Goal: Information Seeking & Learning: Check status

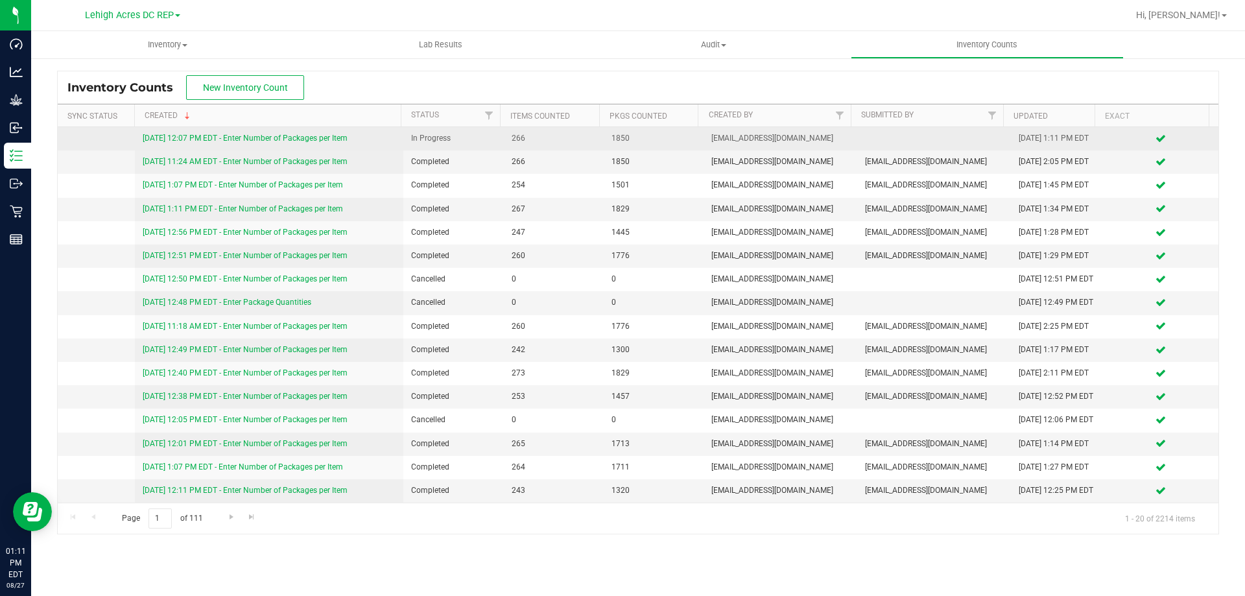
click at [298, 135] on link "[DATE] 12:07 PM EDT - Enter Number of Packages per Item" at bounding box center [245, 138] width 205 height 9
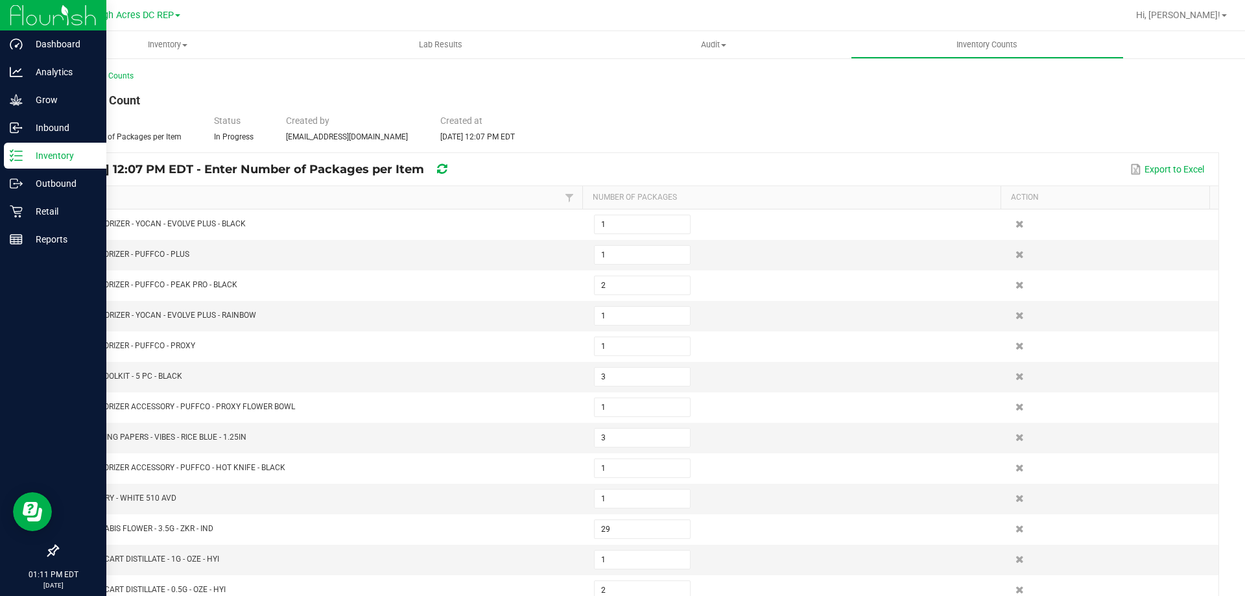
click at [59, 156] on p "Inventory" at bounding box center [62, 156] width 78 height 16
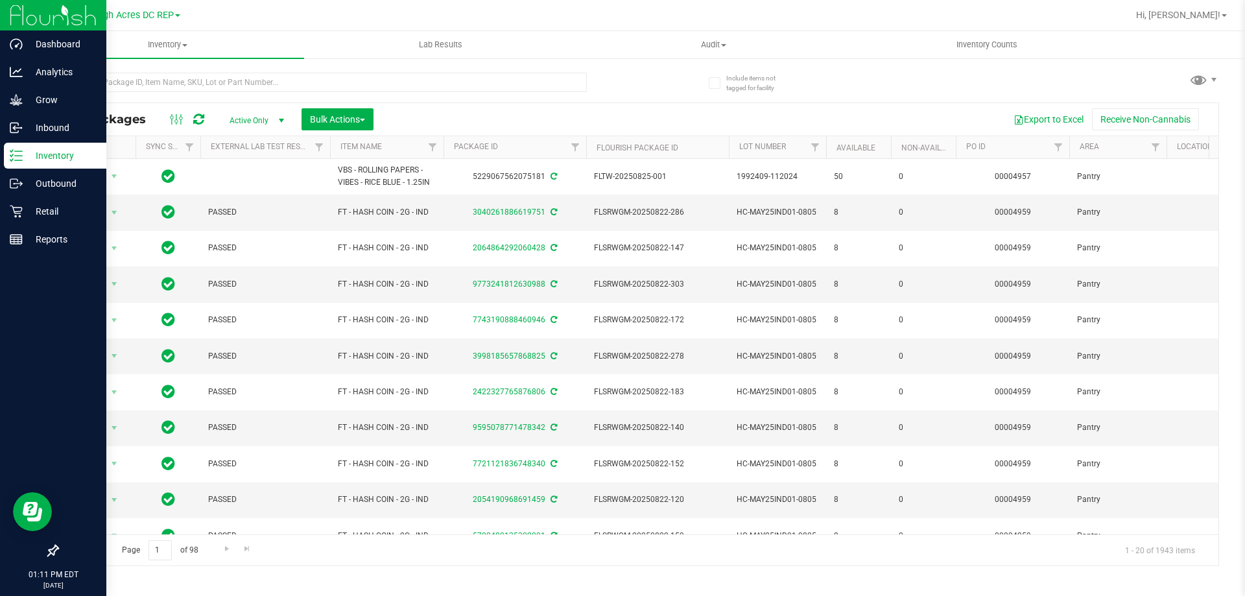
click at [62, 159] on p "Inventory" at bounding box center [62, 156] width 78 height 16
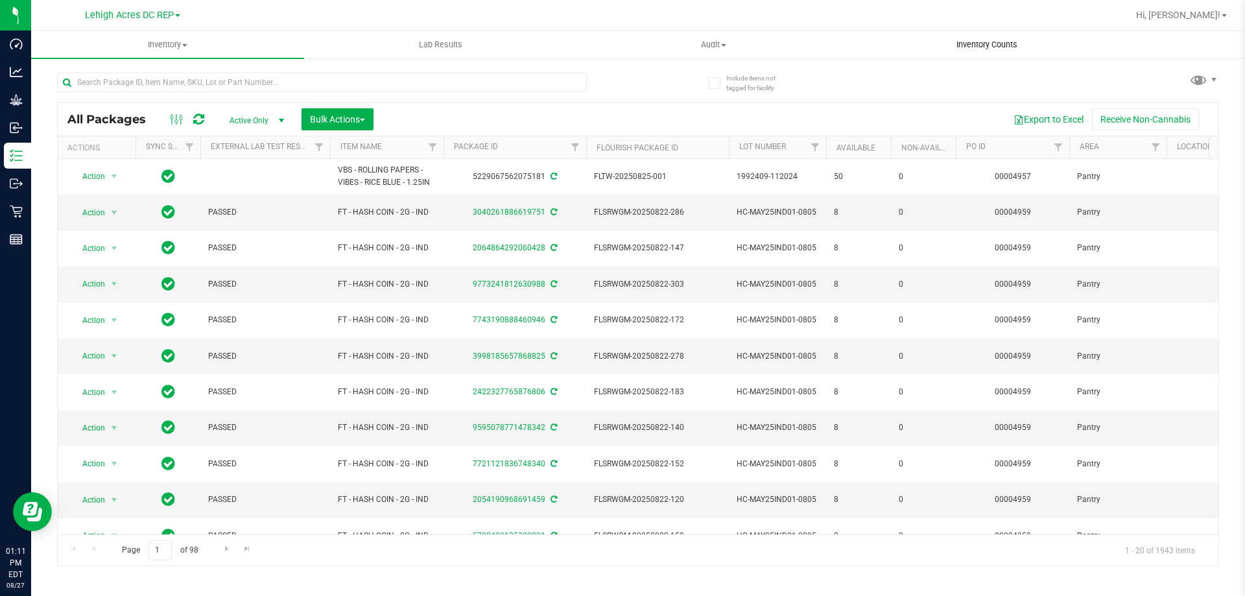
click at [1008, 41] on span "Inventory Counts" at bounding box center [987, 45] width 96 height 12
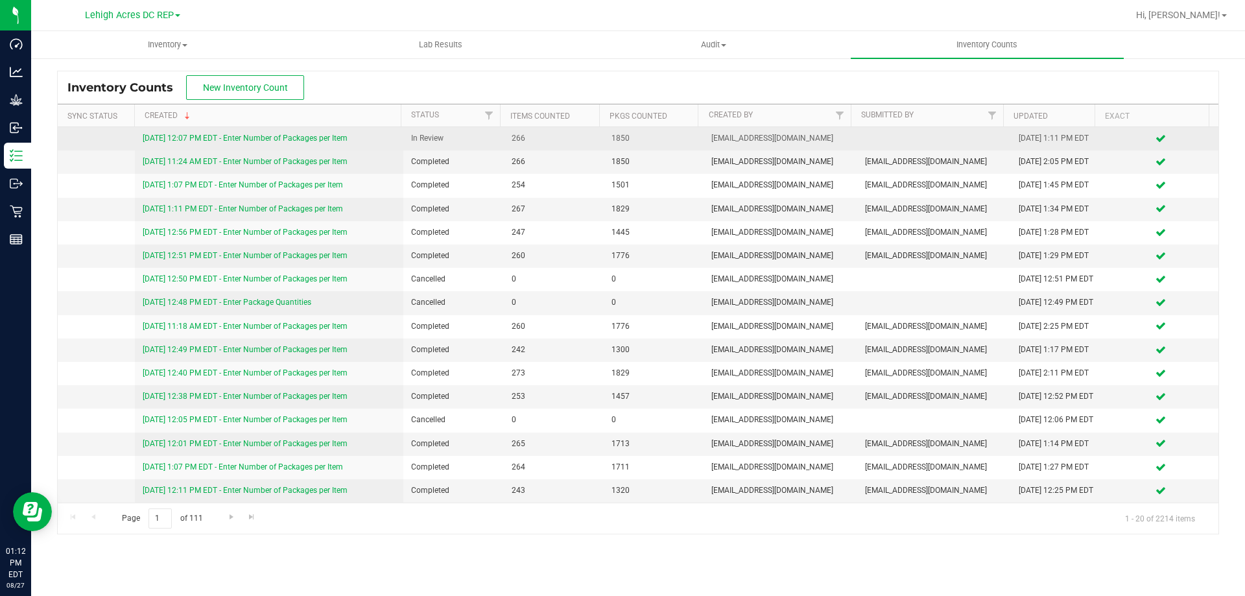
click at [180, 135] on link "[DATE] 12:07 PM EDT - Enter Number of Packages per Item" at bounding box center [245, 138] width 205 height 9
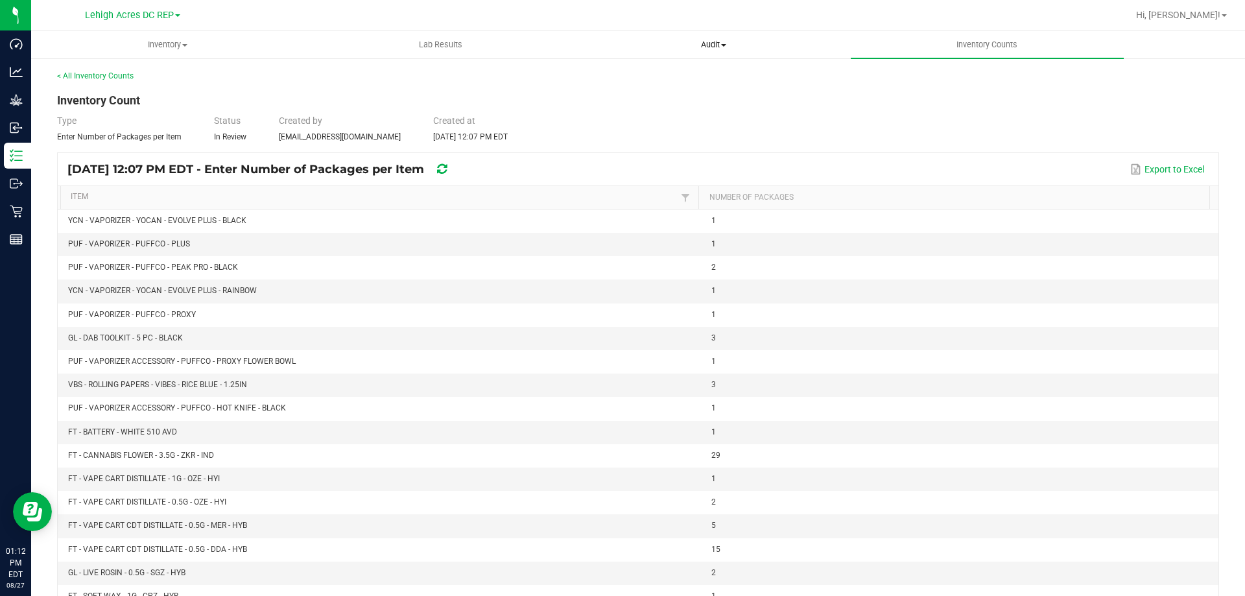
click at [722, 43] on span "Audit" at bounding box center [714, 45] width 272 height 12
click at [722, 43] on span "Audit" at bounding box center [713, 45] width 273 height 12
click at [150, 48] on span "Inventory" at bounding box center [168, 45] width 272 height 12
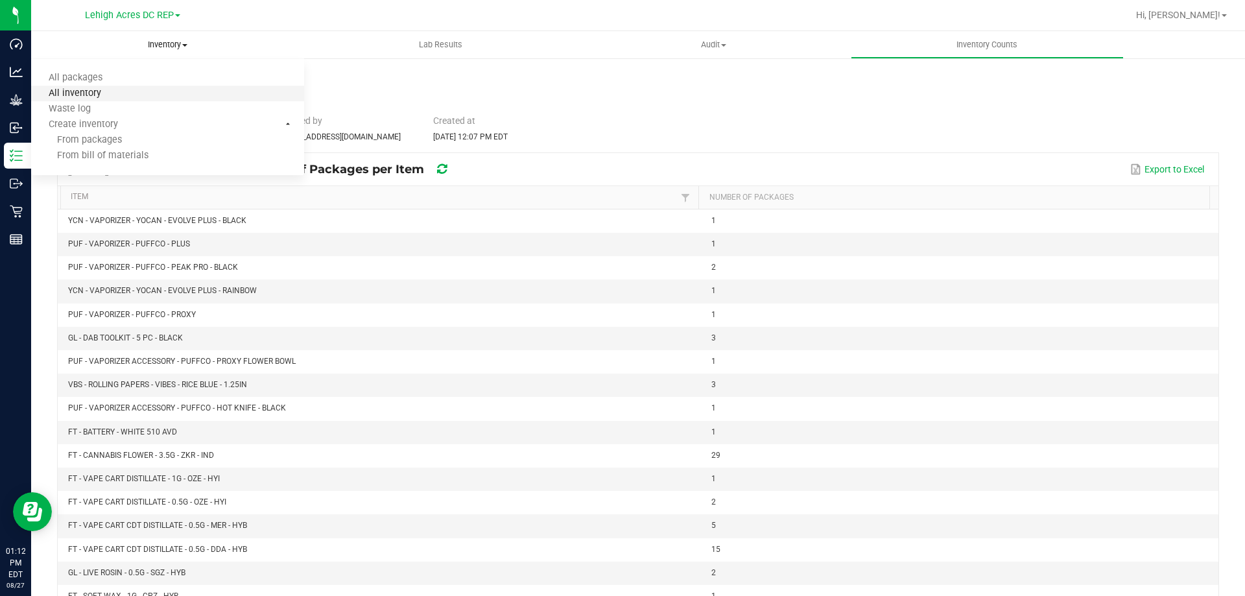
click at [95, 91] on span "All inventory" at bounding box center [75, 93] width 88 height 11
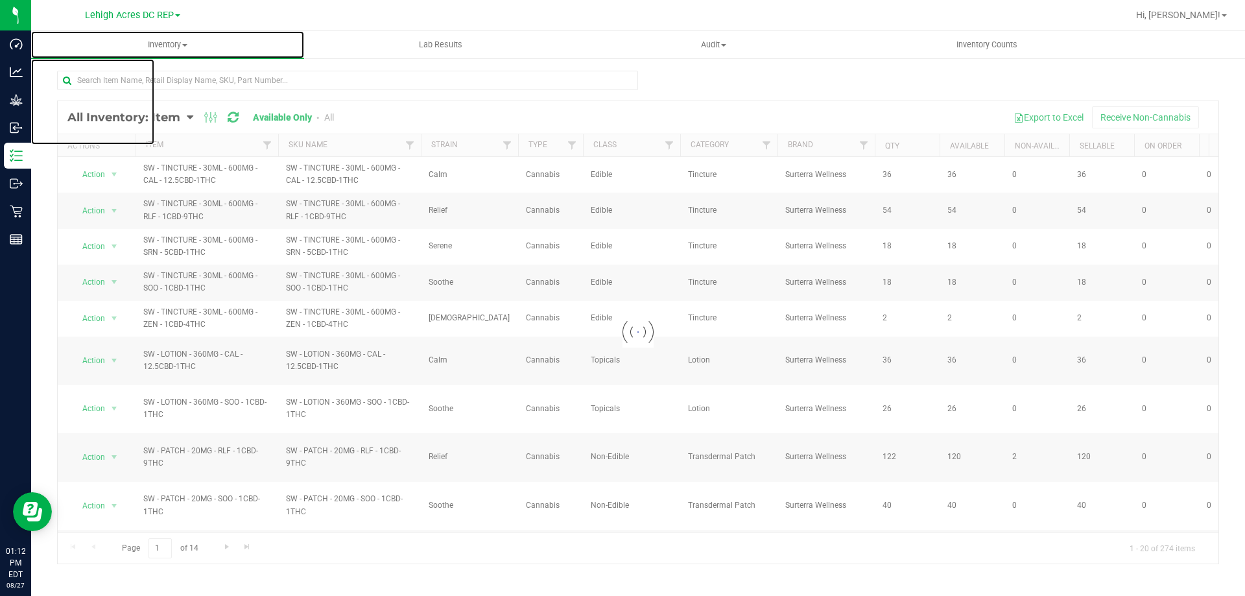
click at [171, 45] on span "Inventory" at bounding box center [167, 45] width 273 height 12
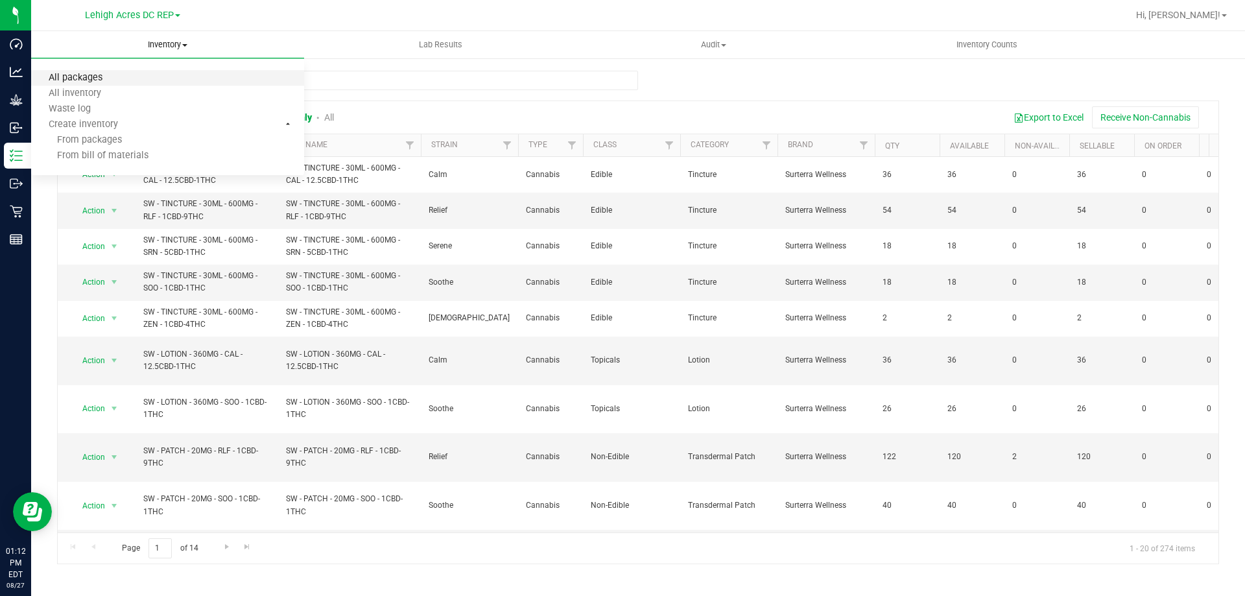
click at [87, 82] on span "All packages" at bounding box center [75, 78] width 89 height 11
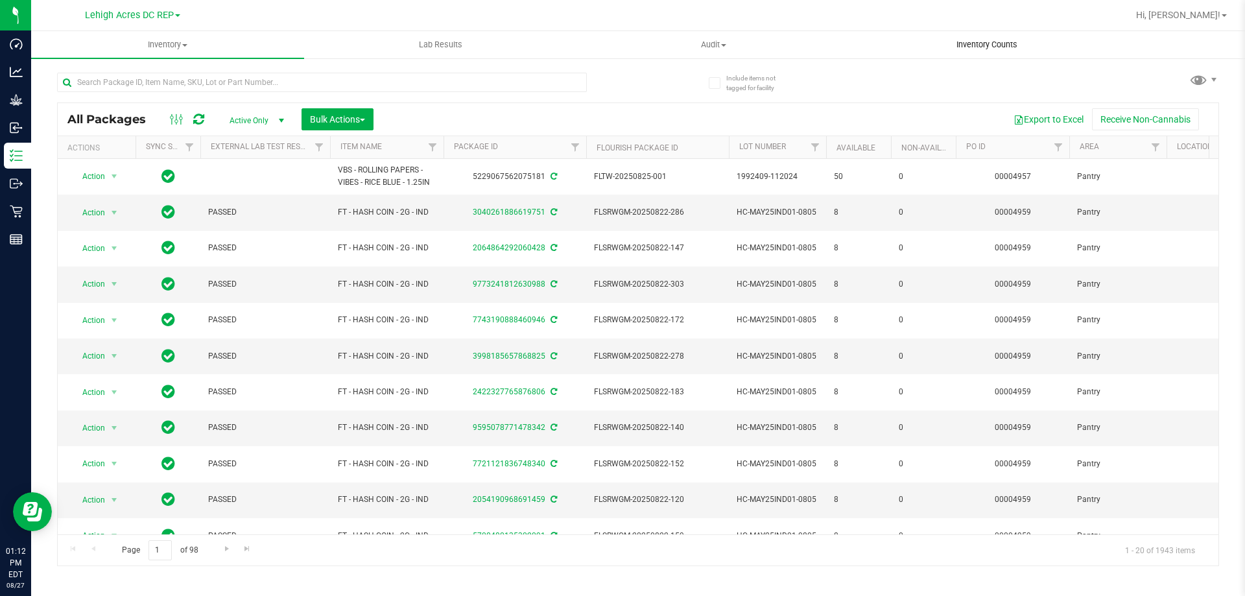
click at [978, 41] on span "Inventory Counts" at bounding box center [987, 45] width 96 height 12
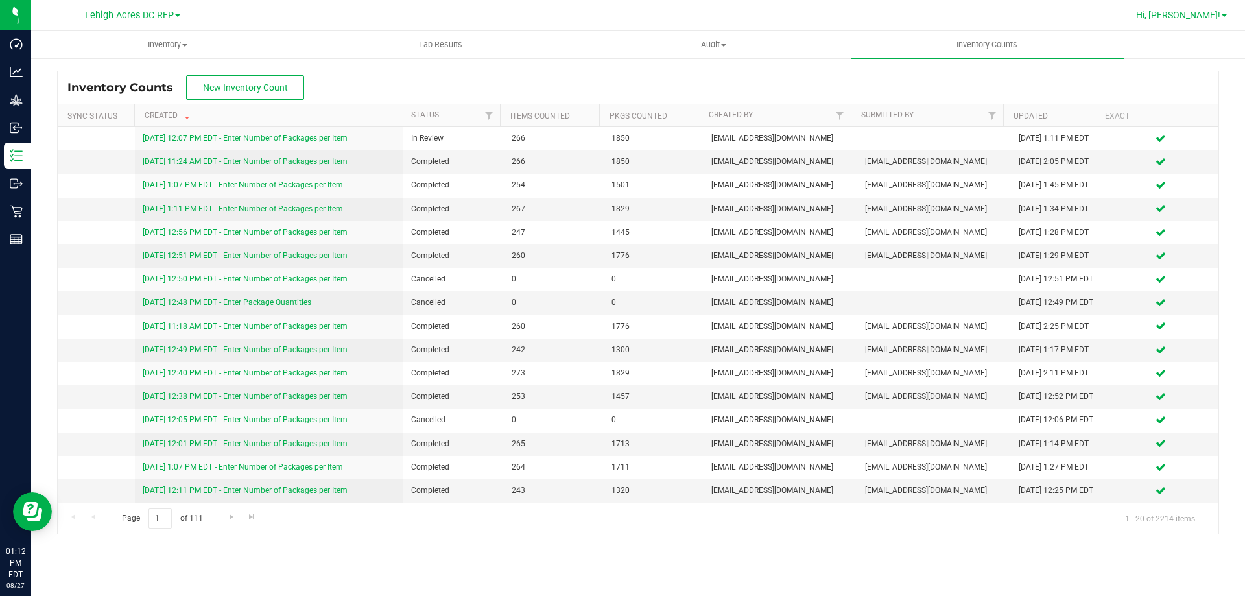
click at [1210, 14] on span "Hi, [PERSON_NAME]!" at bounding box center [1178, 15] width 84 height 10
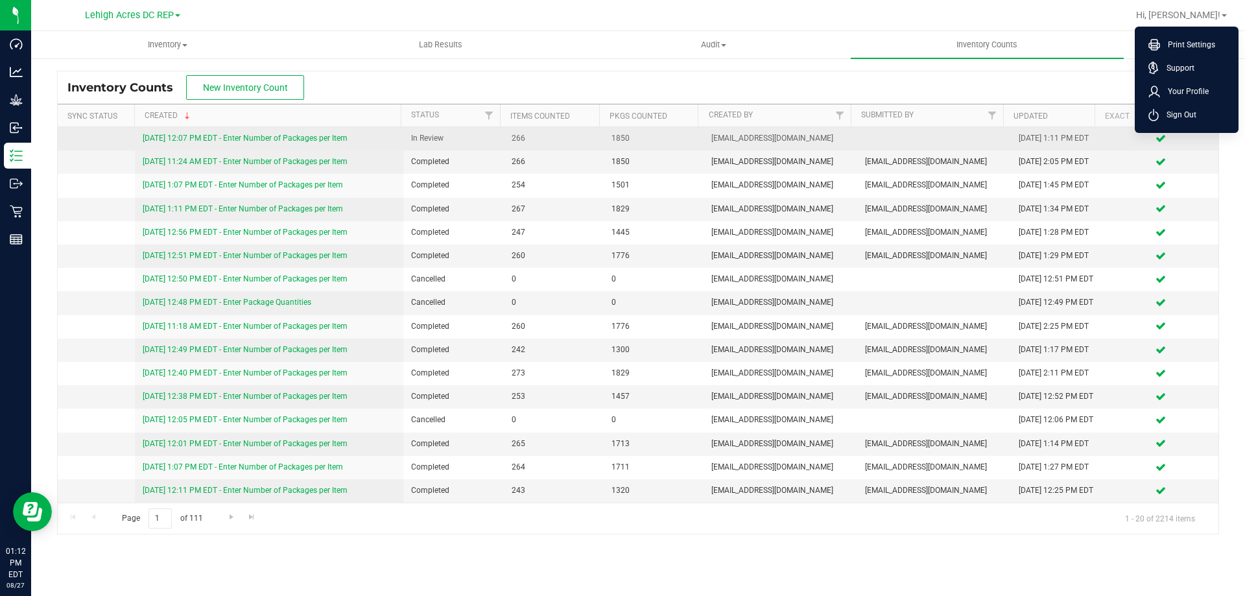
click at [263, 139] on link "[DATE] 12:07 PM EDT - Enter Number of Packages per Item" at bounding box center [245, 138] width 205 height 9
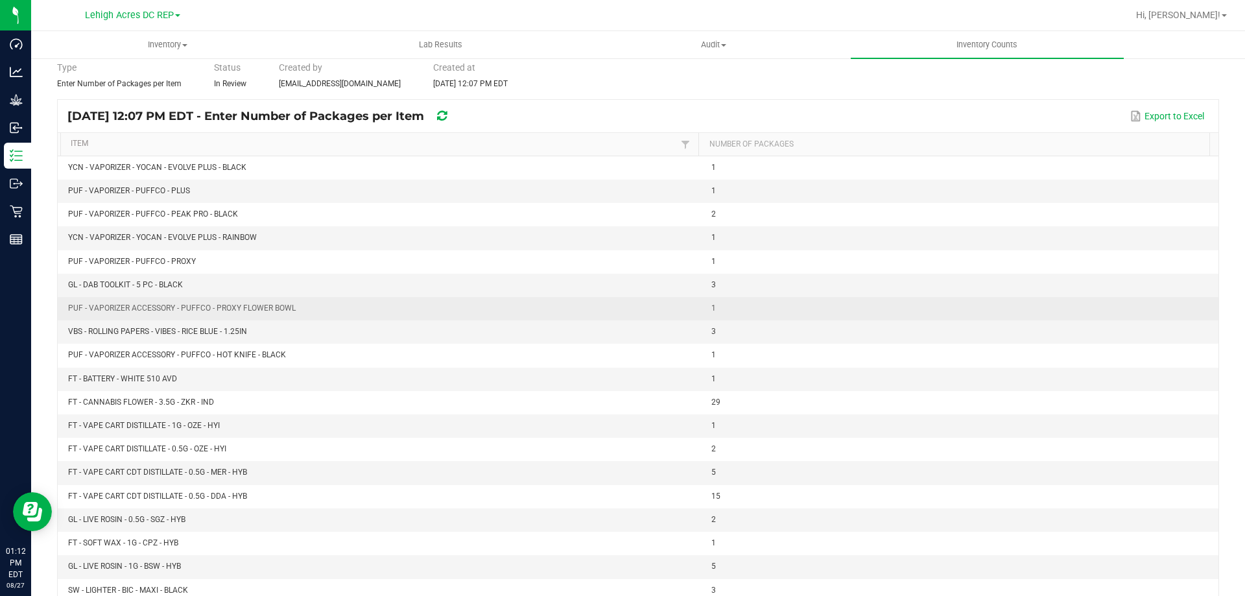
scroll to position [152, 0]
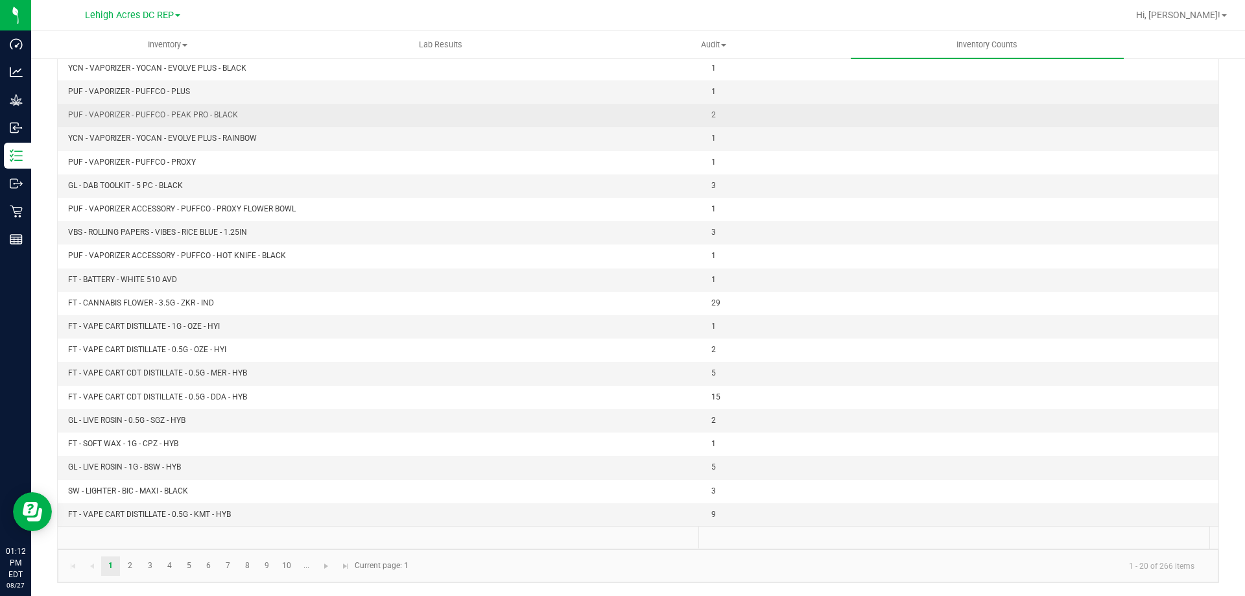
click at [738, 121] on td "2" at bounding box center [960, 115] width 515 height 23
click at [220, 117] on span "PUF - VAPORIZER - PUFFCO - PEAK PRO - BLACK" at bounding box center [153, 114] width 170 height 9
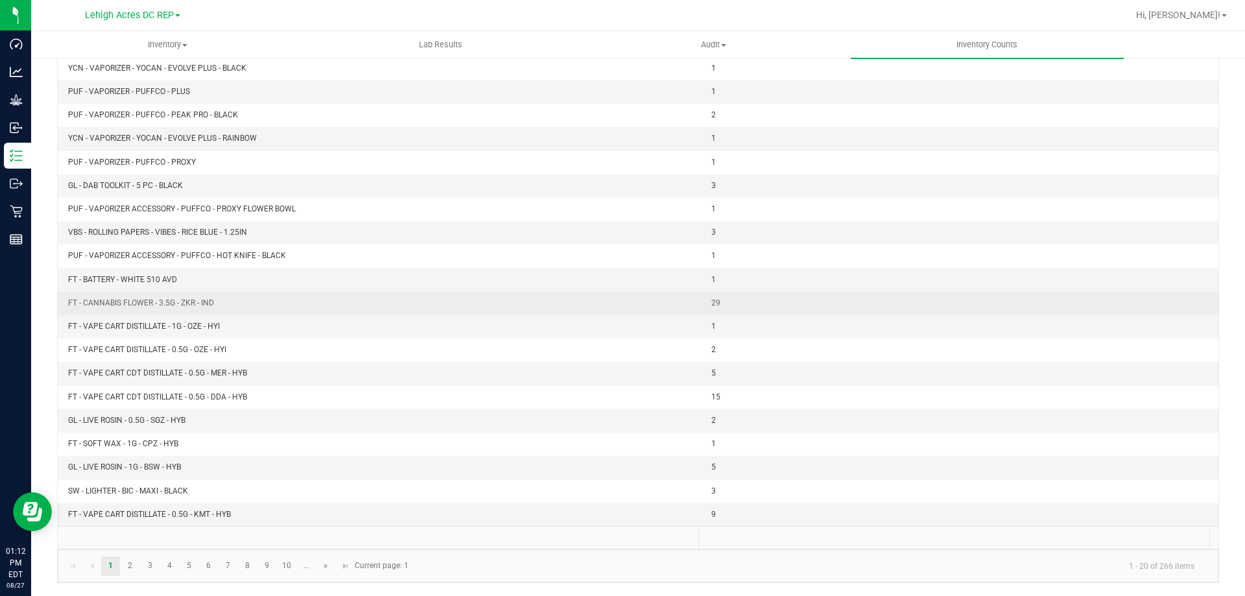
scroll to position [0, 0]
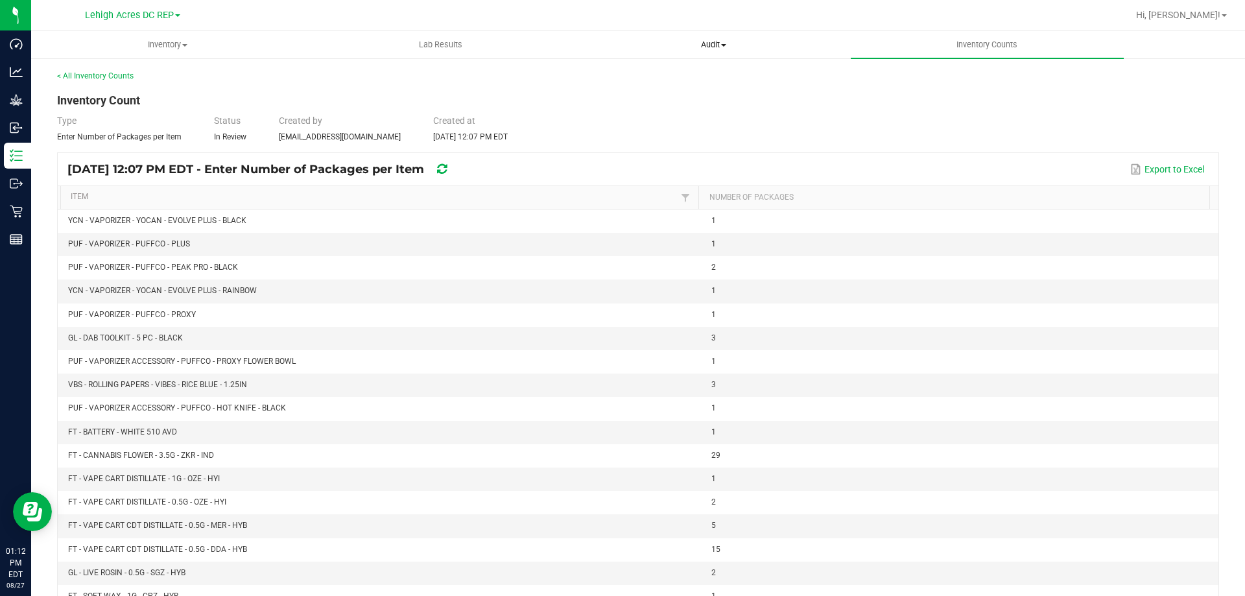
click at [714, 45] on span "Audit" at bounding box center [714, 45] width 272 height 12
click at [640, 79] on span "Inventory auditing" at bounding box center [632, 78] width 111 height 11
click at [729, 43] on span "Audit" at bounding box center [714, 45] width 272 height 12
click at [631, 94] on span "Package history" at bounding box center [628, 93] width 102 height 11
click at [88, 77] on link "< All Inventory Counts" at bounding box center [95, 75] width 77 height 9
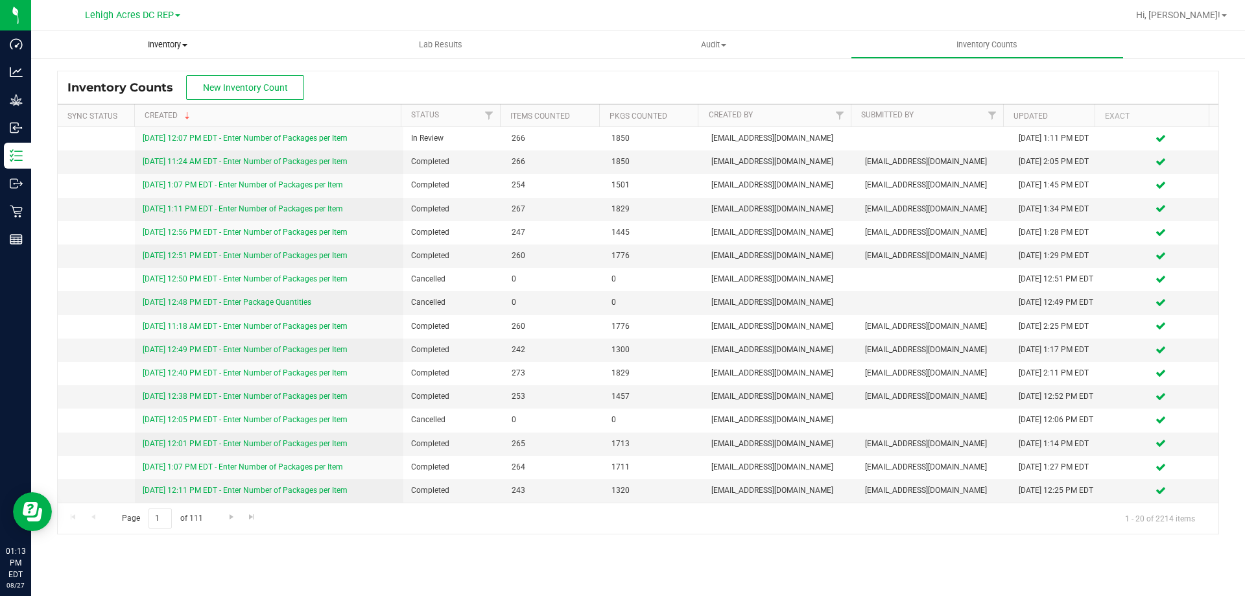
click at [163, 45] on span "Inventory" at bounding box center [167, 45] width 273 height 12
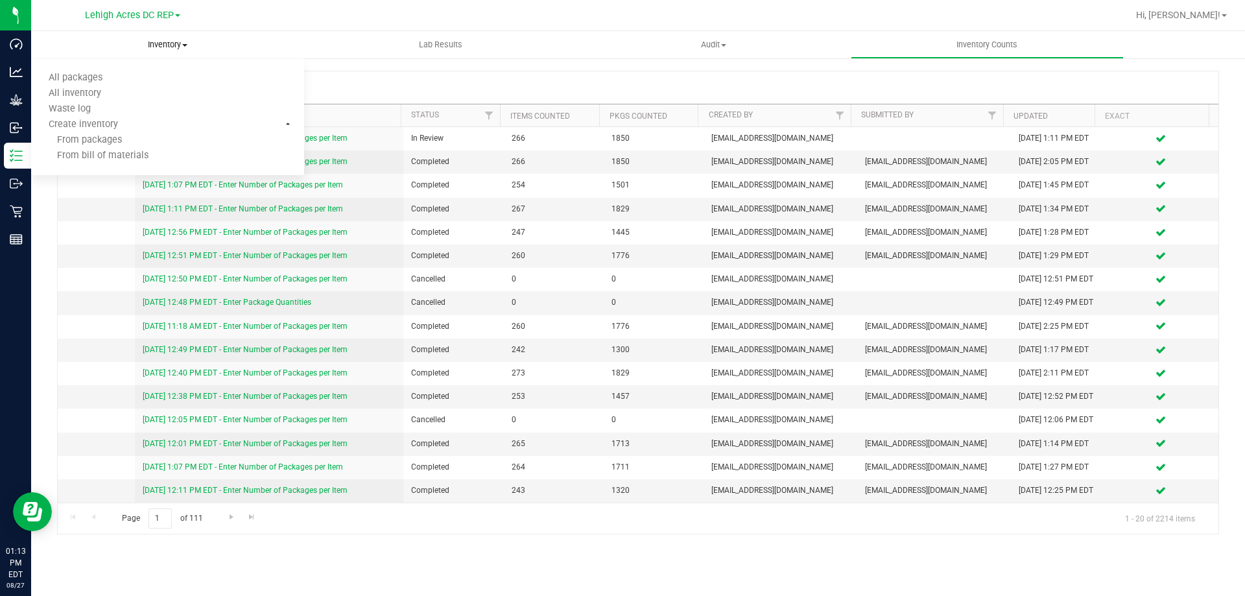
click at [155, 47] on span "Inventory" at bounding box center [167, 45] width 273 height 12
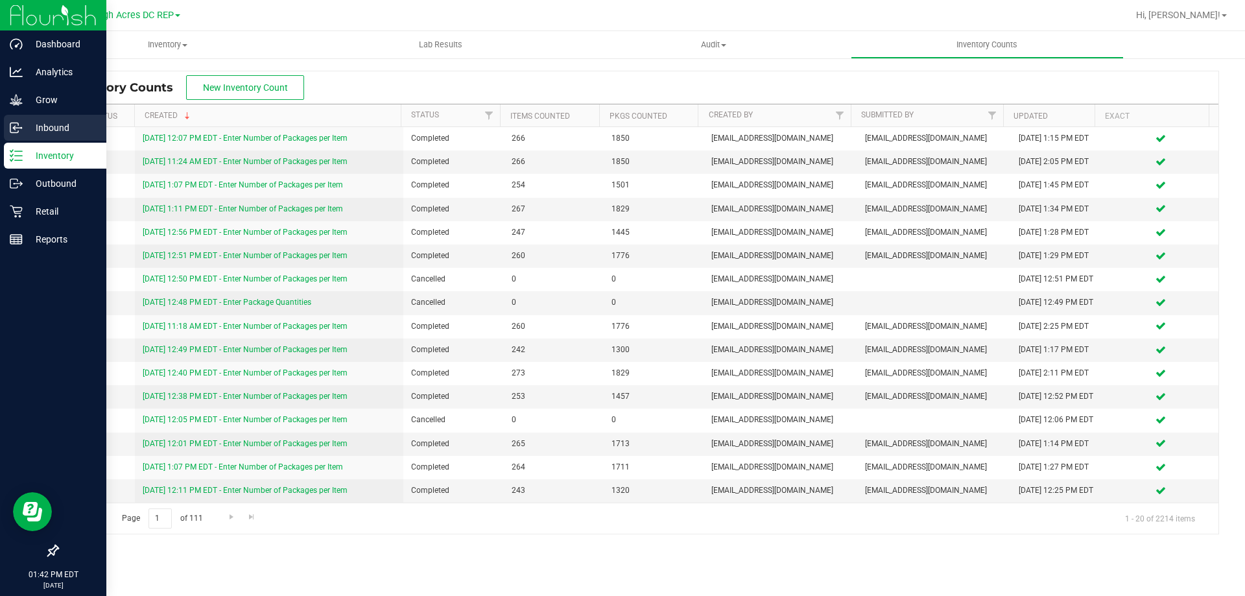
click at [43, 128] on p "Inbound" at bounding box center [62, 128] width 78 height 16
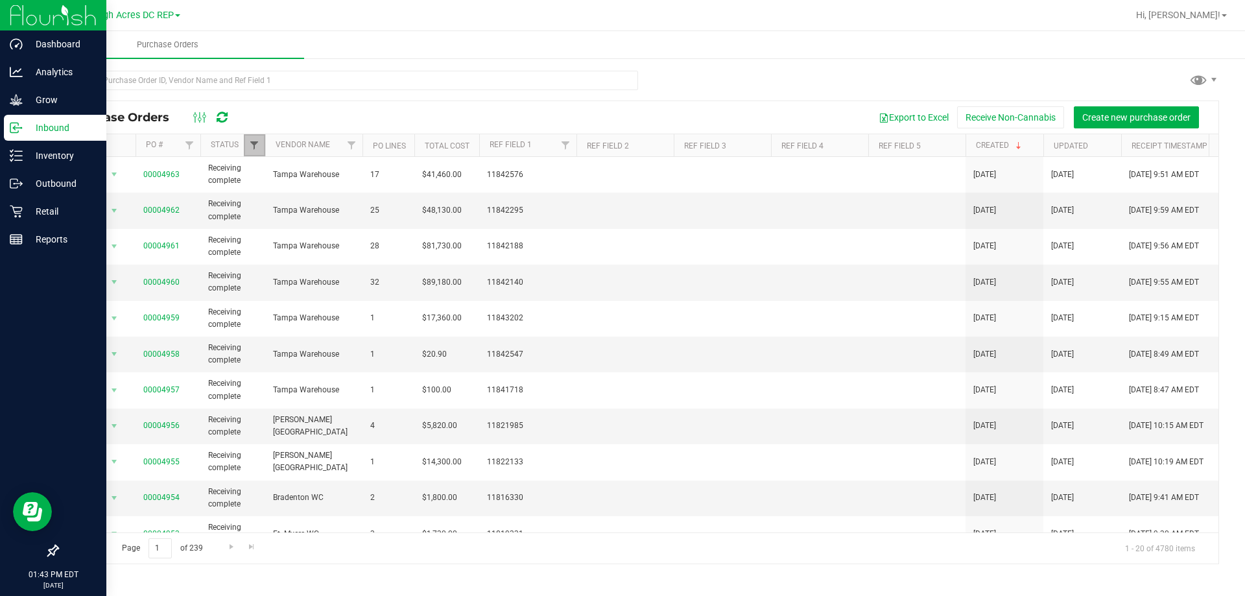
click at [259, 145] on span "Filter" at bounding box center [254, 145] width 10 height 10
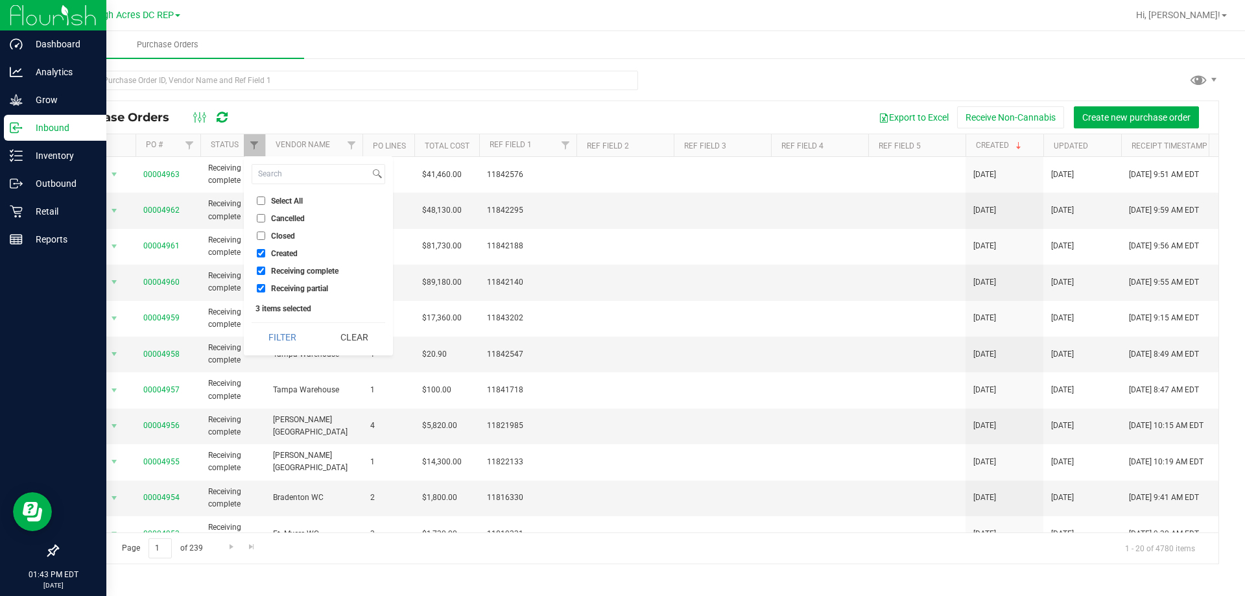
click at [264, 270] on input "Receiving complete" at bounding box center [261, 270] width 8 height 8
checkbox input "false"
click at [261, 287] on input "Receiving partial" at bounding box center [261, 288] width 8 height 8
click at [261, 279] on ul "Select All Cancelled Closed Created Receiving complete Receiving partial" at bounding box center [319, 244] width 134 height 101
click at [266, 287] on label "Receiving partial" at bounding box center [292, 288] width 71 height 8
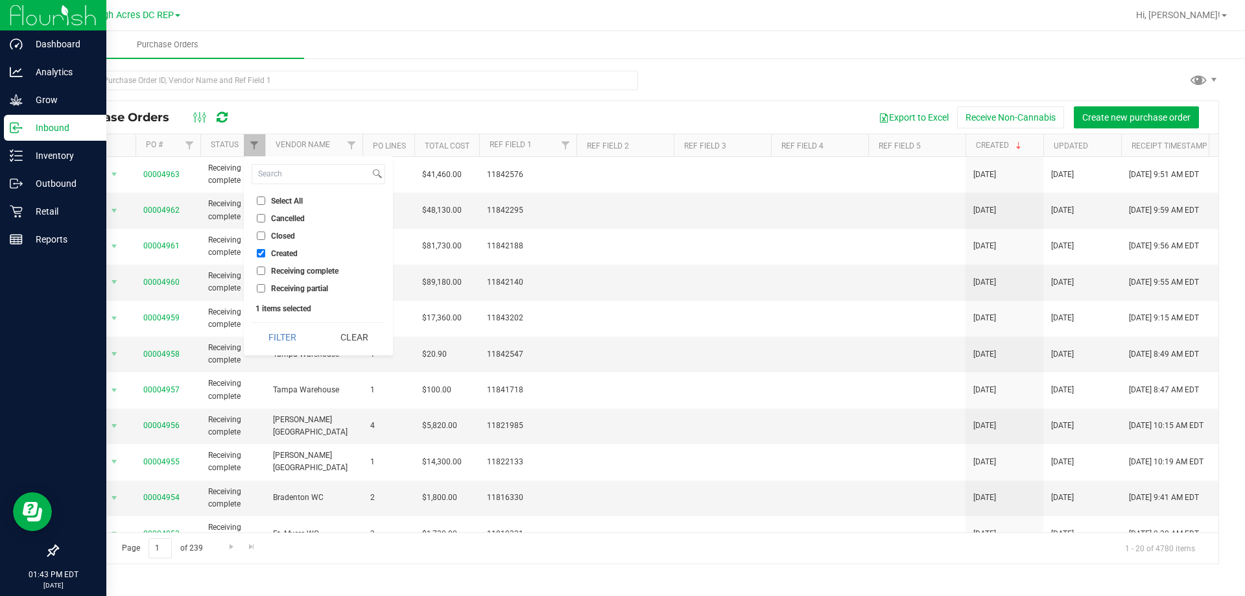
click at [265, 287] on input "Receiving partial" at bounding box center [261, 288] width 8 height 8
checkbox input "true"
click at [292, 338] on button "Filter" at bounding box center [283, 337] width 62 height 29
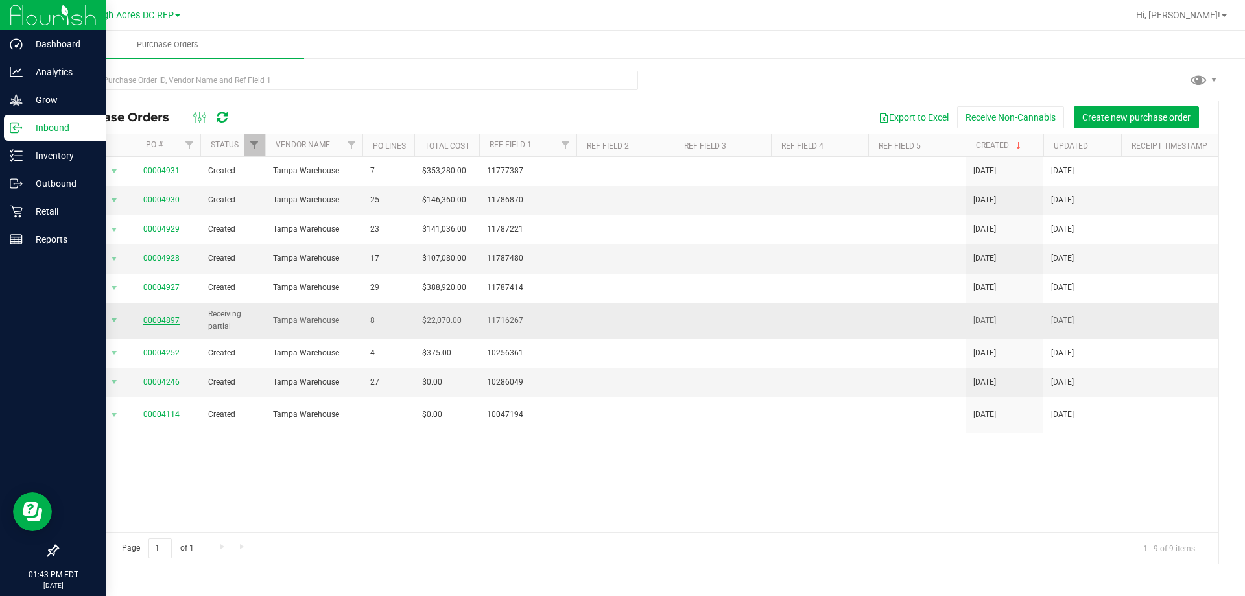
click at [156, 318] on link "00004897" at bounding box center [161, 320] width 36 height 9
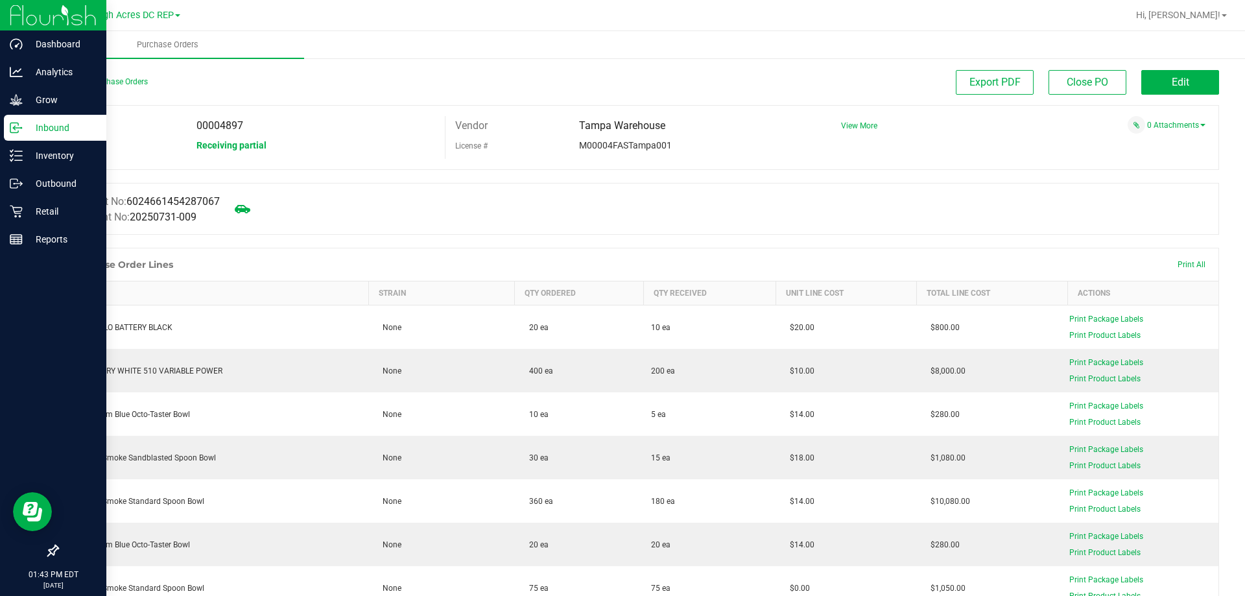
click at [32, 125] on p "Inbound" at bounding box center [62, 128] width 78 height 16
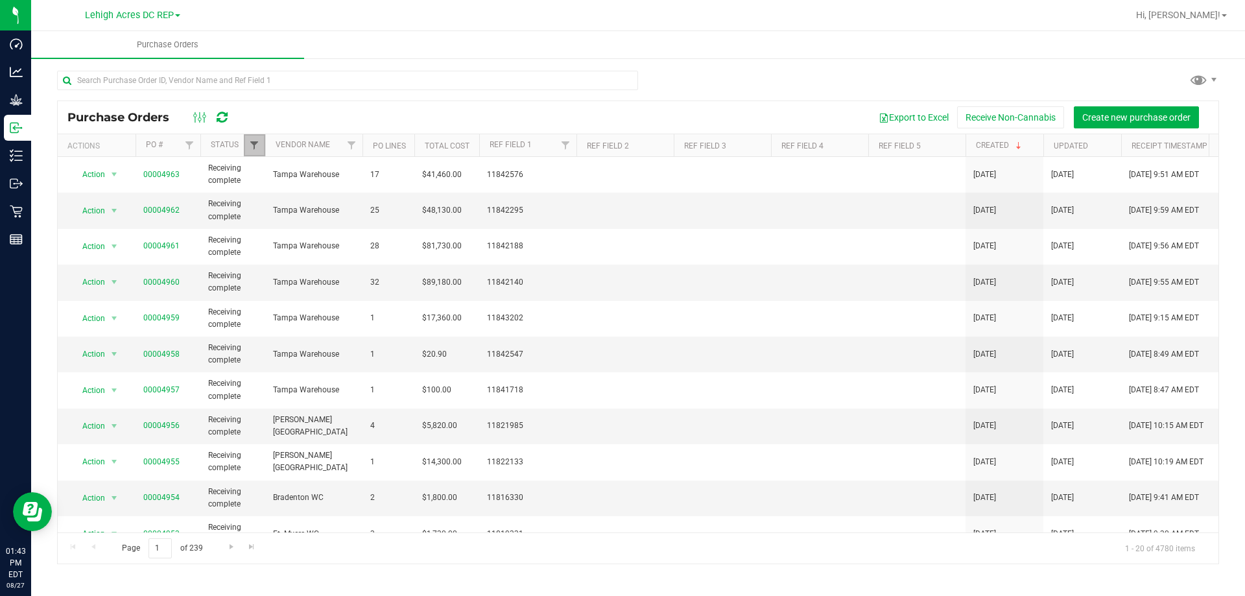
click at [252, 145] on span "Filter" at bounding box center [254, 145] width 10 height 10
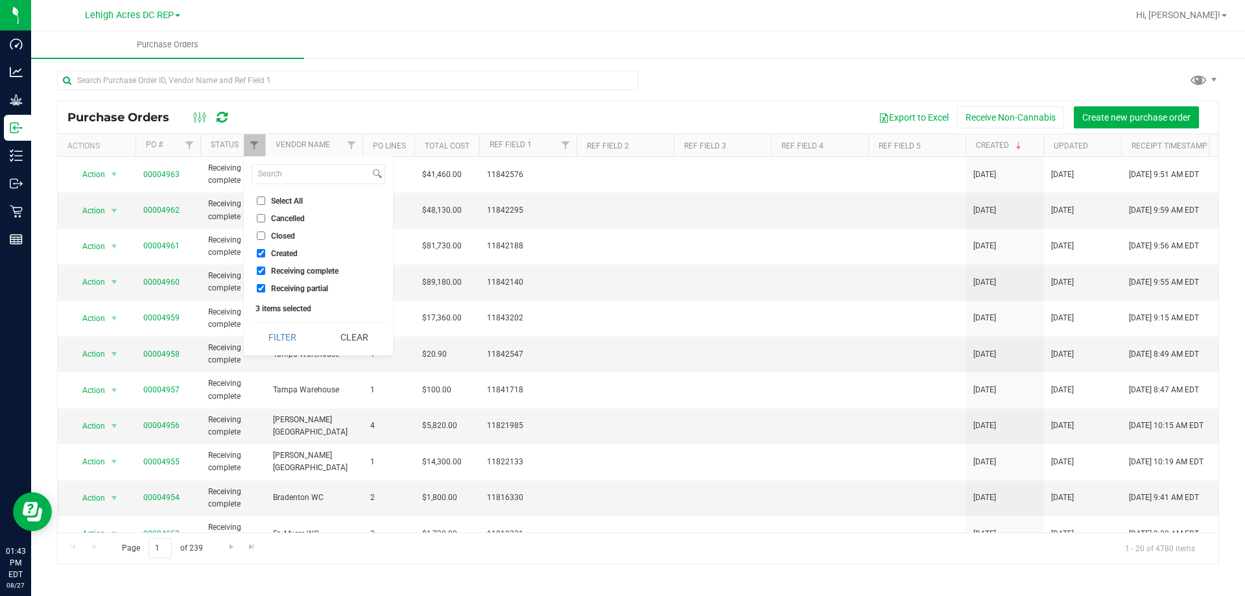
click at [263, 249] on input "Created" at bounding box center [261, 253] width 8 height 8
checkbox input "false"
click at [285, 334] on button "Filter" at bounding box center [283, 337] width 62 height 29
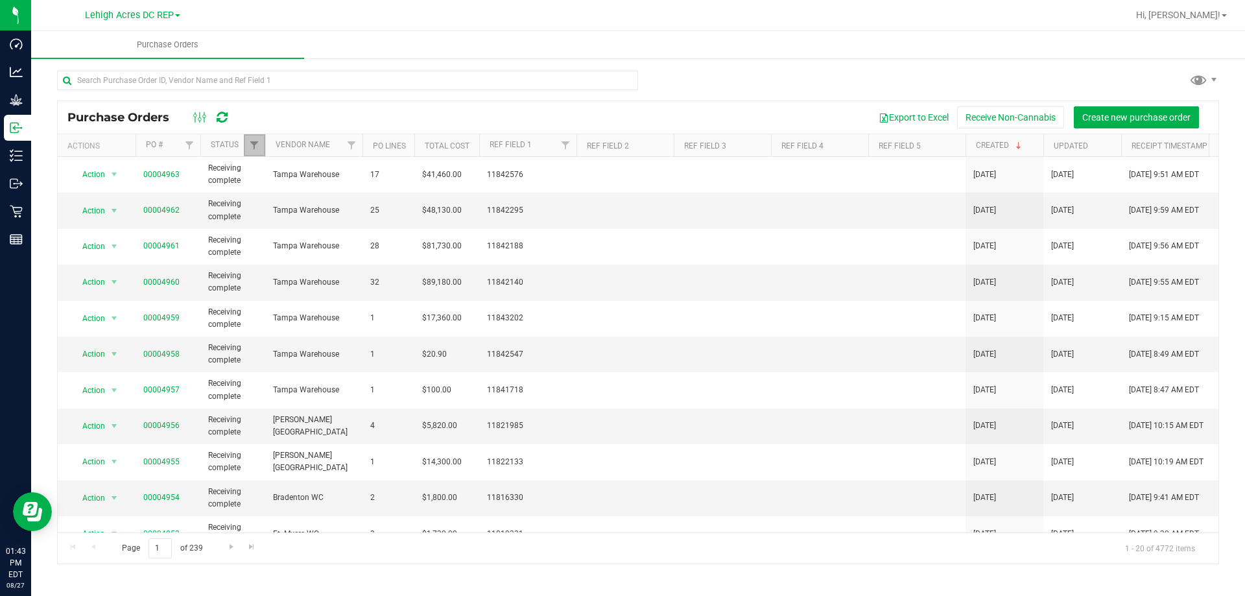
click at [250, 139] on link "Filter" at bounding box center [254, 145] width 21 height 22
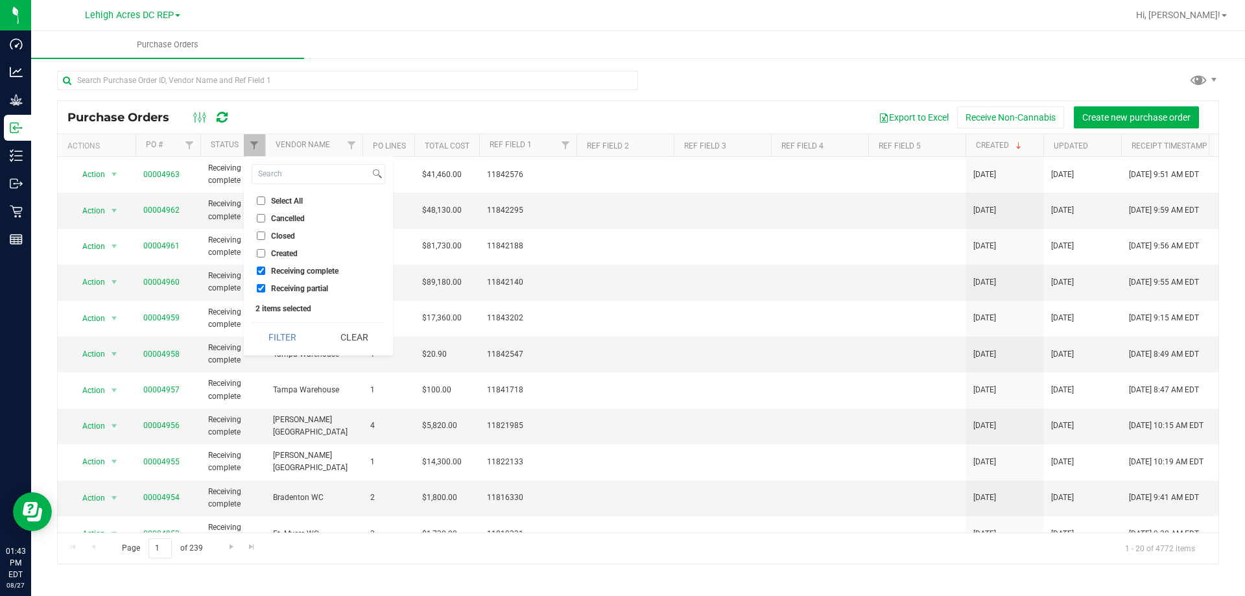
click at [264, 271] on input "Receiving complete" at bounding box center [261, 270] width 8 height 8
checkbox input "false"
click at [258, 259] on li "Created" at bounding box center [319, 253] width 134 height 14
click at [259, 257] on input "Created" at bounding box center [261, 253] width 8 height 8
checkbox input "true"
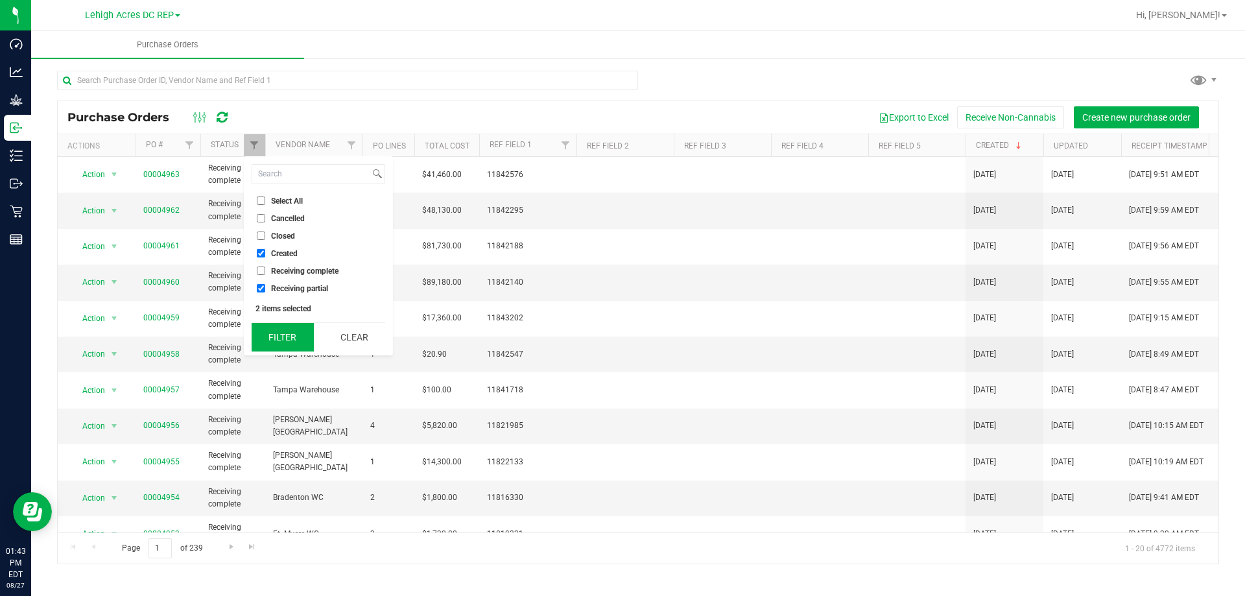
click at [278, 336] on button "Filter" at bounding box center [283, 337] width 62 height 29
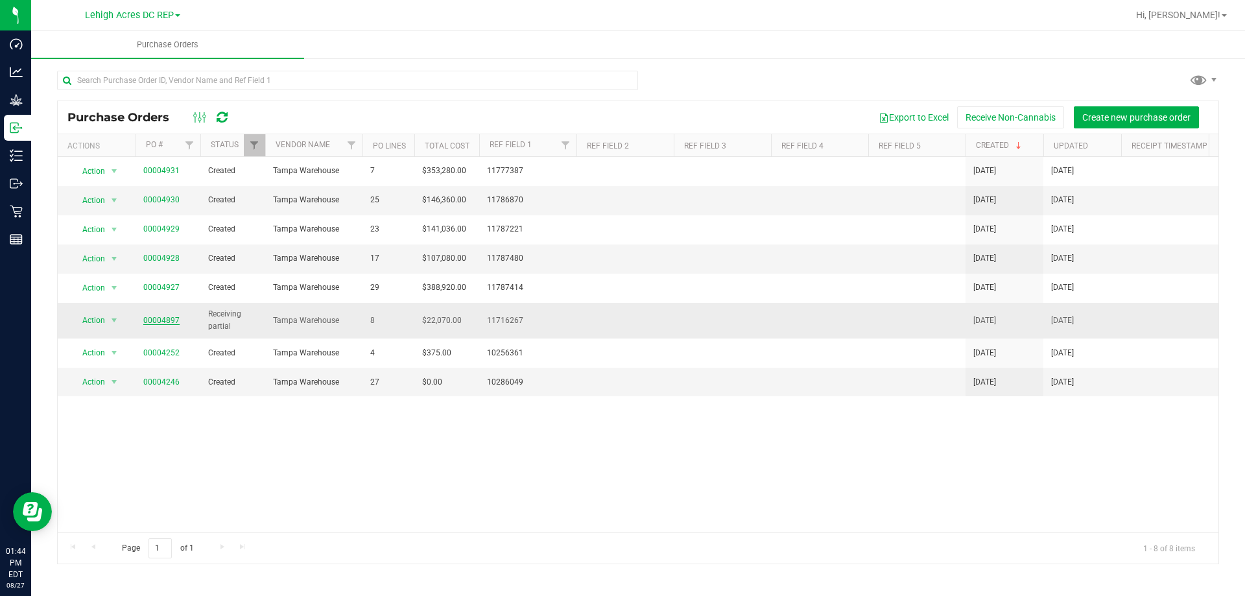
click at [161, 316] on link "00004897" at bounding box center [161, 320] width 36 height 9
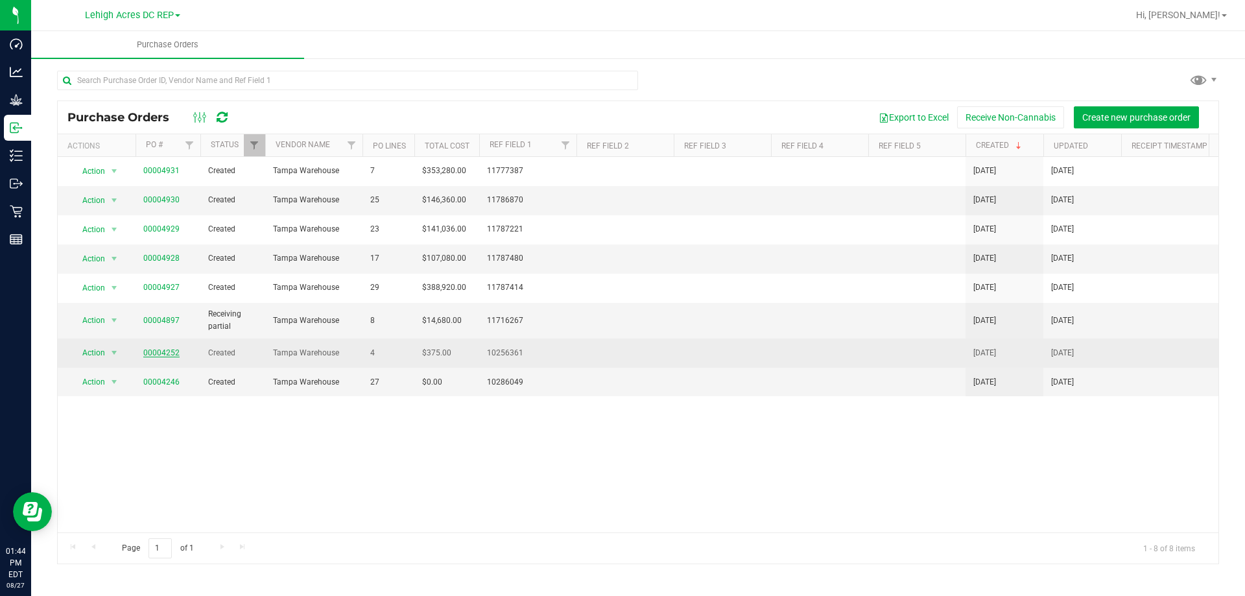
click at [163, 354] on link "00004252" at bounding box center [161, 352] width 36 height 9
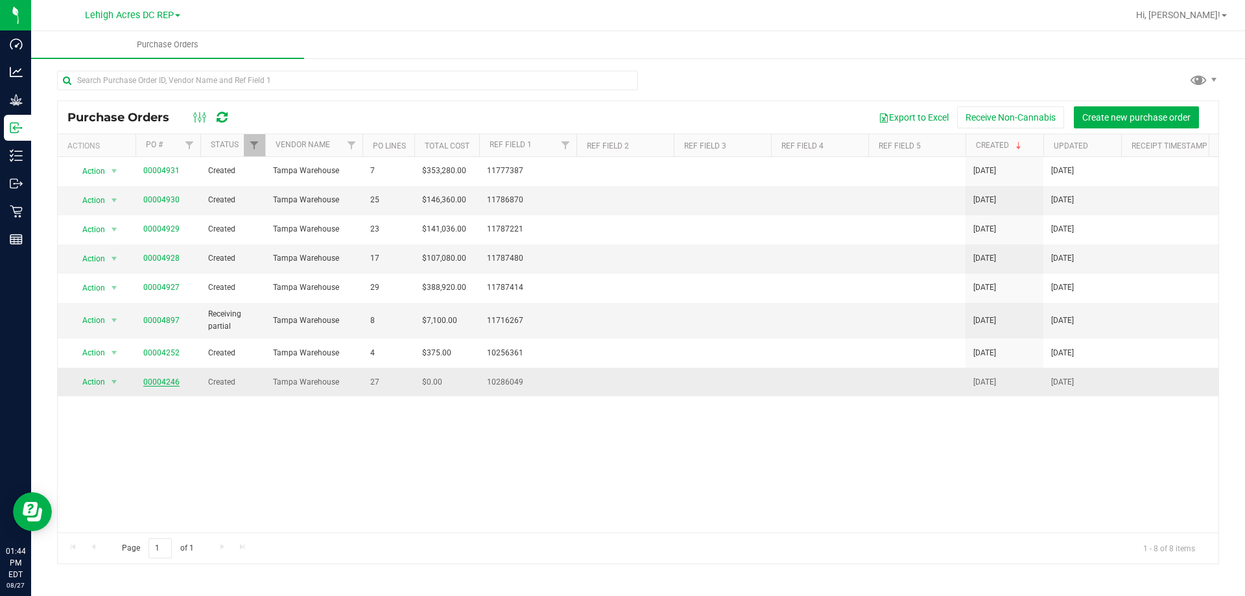
click at [163, 382] on link "00004246" at bounding box center [161, 381] width 36 height 9
click at [255, 147] on span "Filter" at bounding box center [254, 145] width 10 height 10
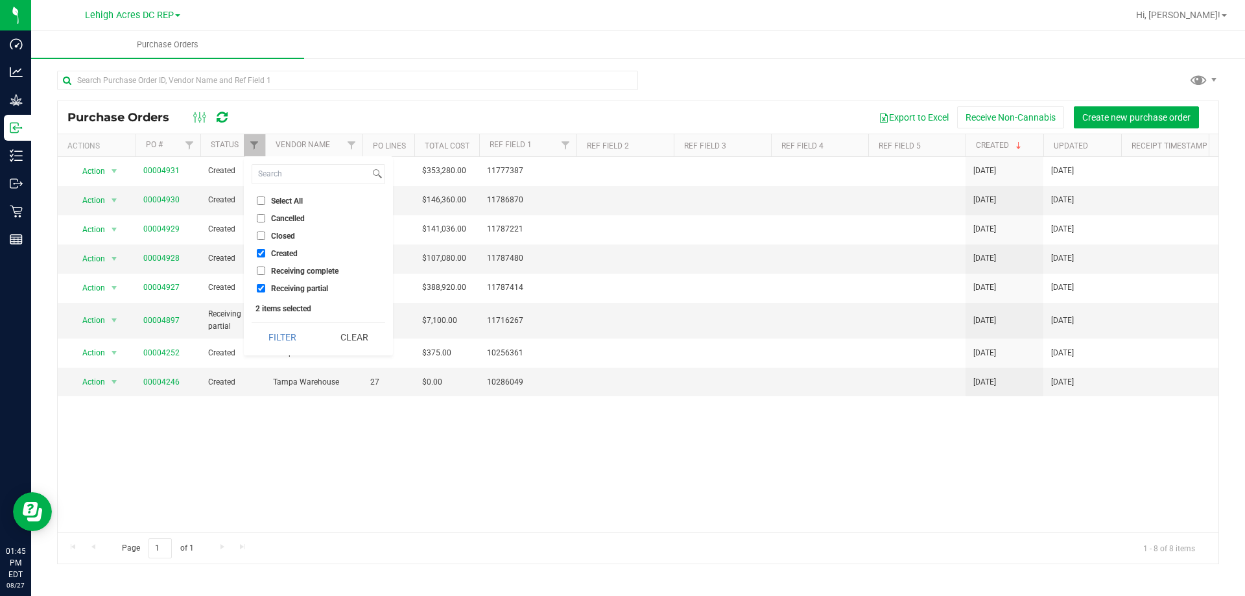
click at [260, 204] on input "Select All" at bounding box center [261, 200] width 8 height 8
checkbox input "true"
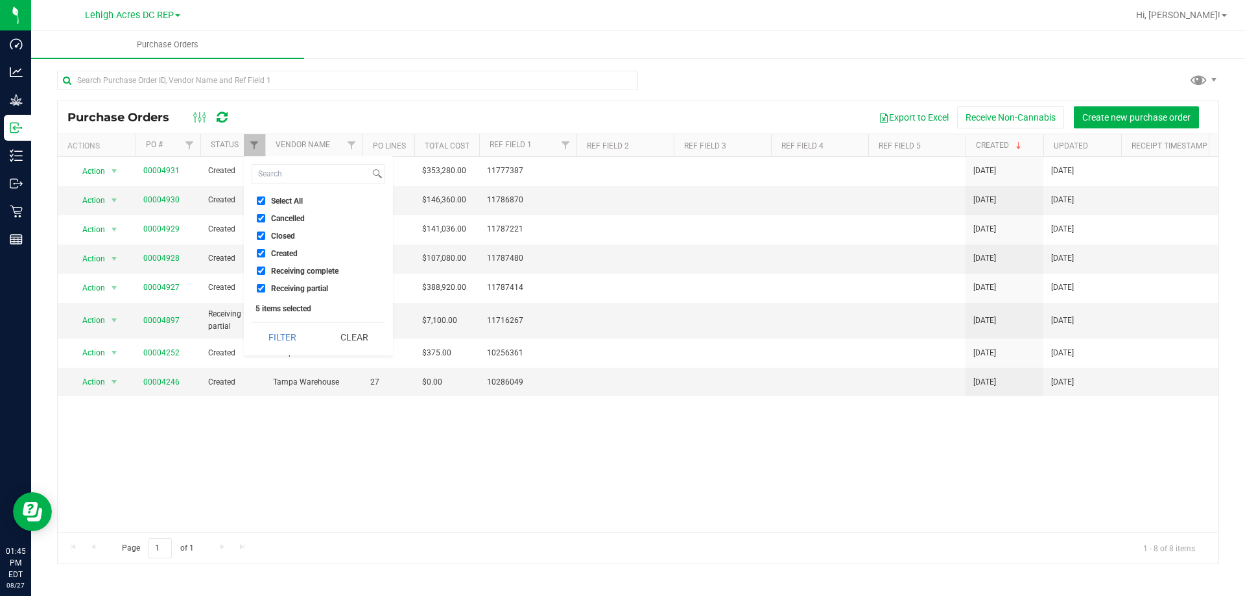
click at [260, 204] on input "Select All" at bounding box center [261, 200] width 8 height 8
checkbox input "false"
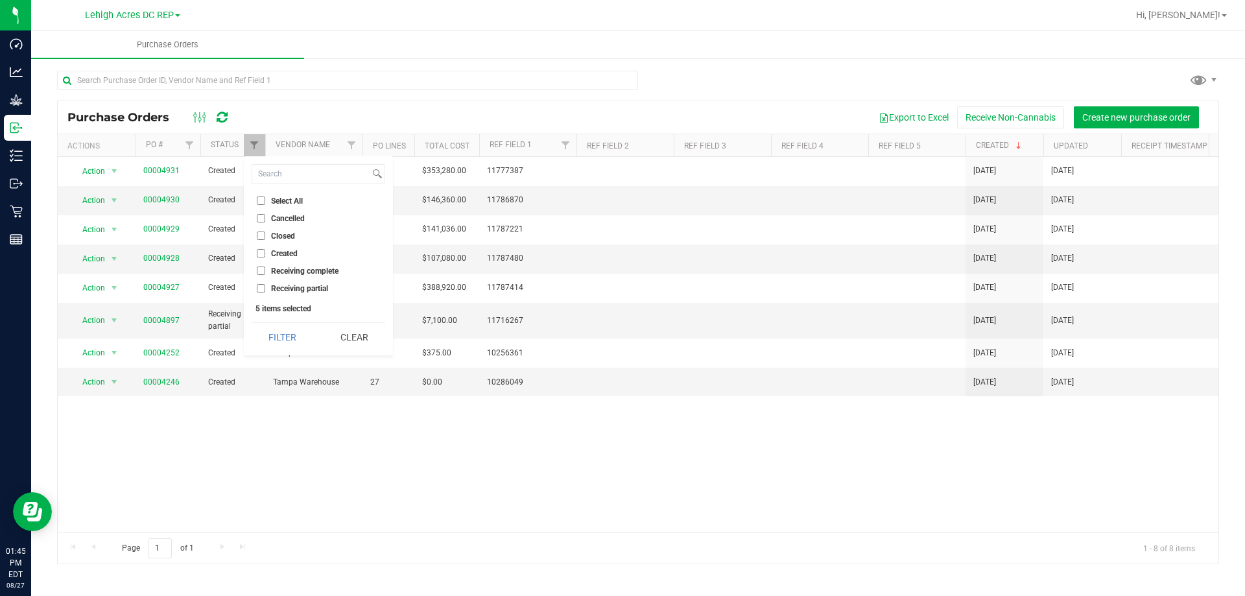
checkbox input "false"
click at [289, 342] on button "Filter" at bounding box center [283, 337] width 62 height 29
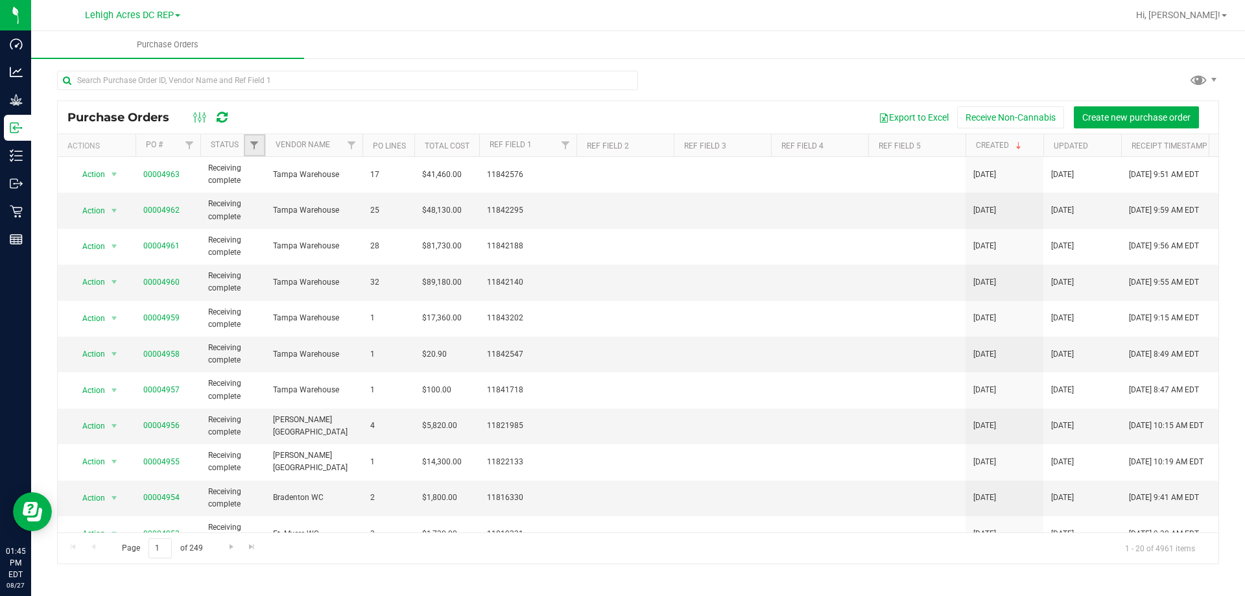
click at [255, 151] on link "Filter" at bounding box center [254, 145] width 21 height 22
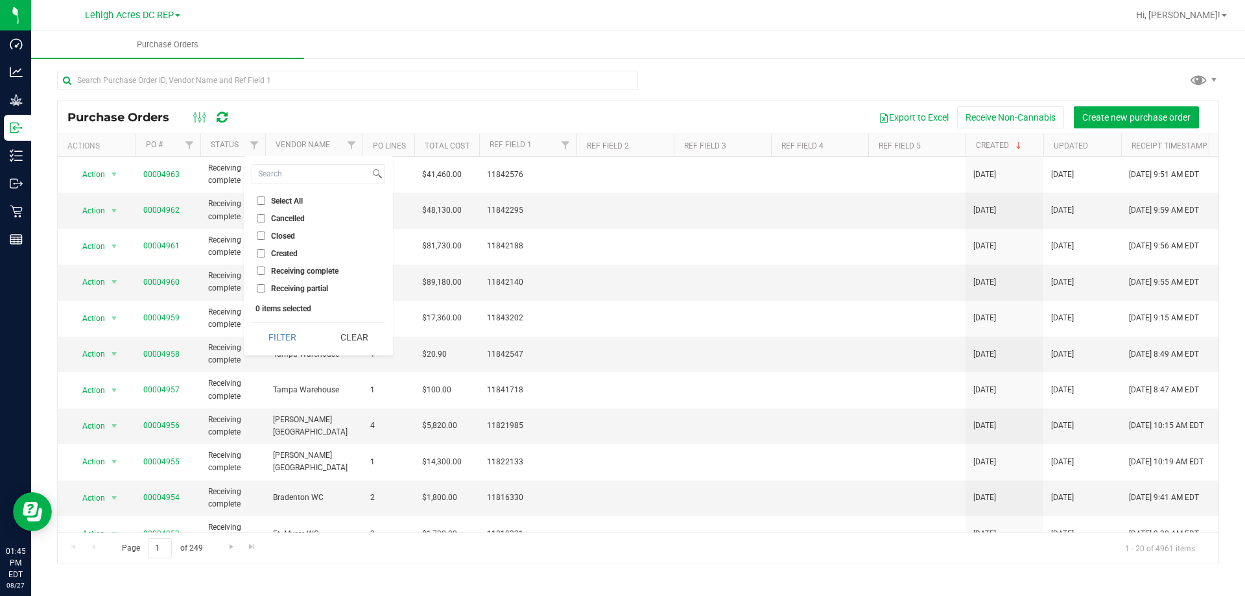
click at [259, 257] on input "Created" at bounding box center [261, 253] width 8 height 8
checkbox input "true"
click at [277, 337] on button "Filter" at bounding box center [283, 337] width 62 height 29
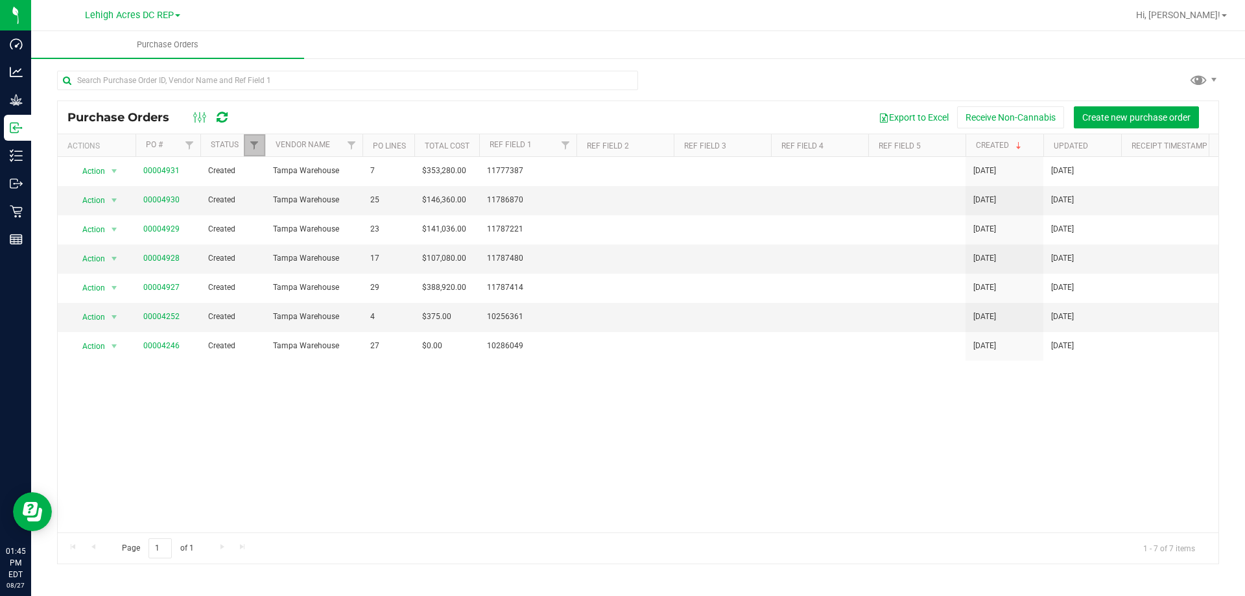
click at [248, 150] on link "Filter" at bounding box center [254, 145] width 21 height 22
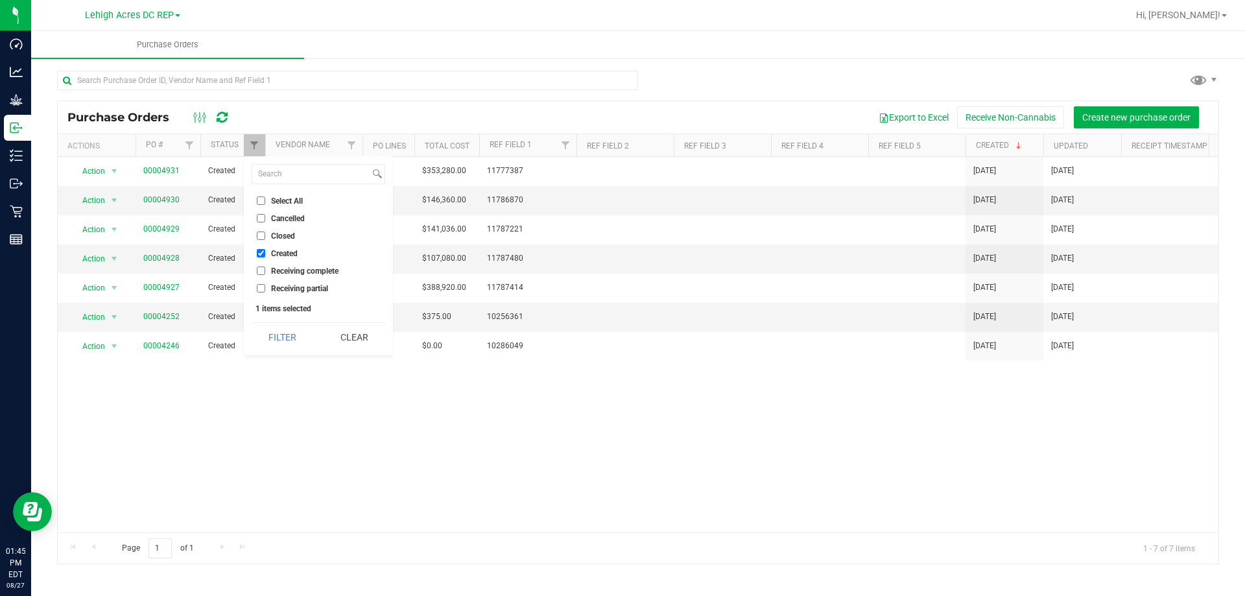
click at [263, 272] on input "Receiving complete" at bounding box center [261, 270] width 8 height 8
checkbox input "true"
click at [281, 343] on button "Filter" at bounding box center [283, 337] width 62 height 29
